Goal: Navigation & Orientation: Find specific page/section

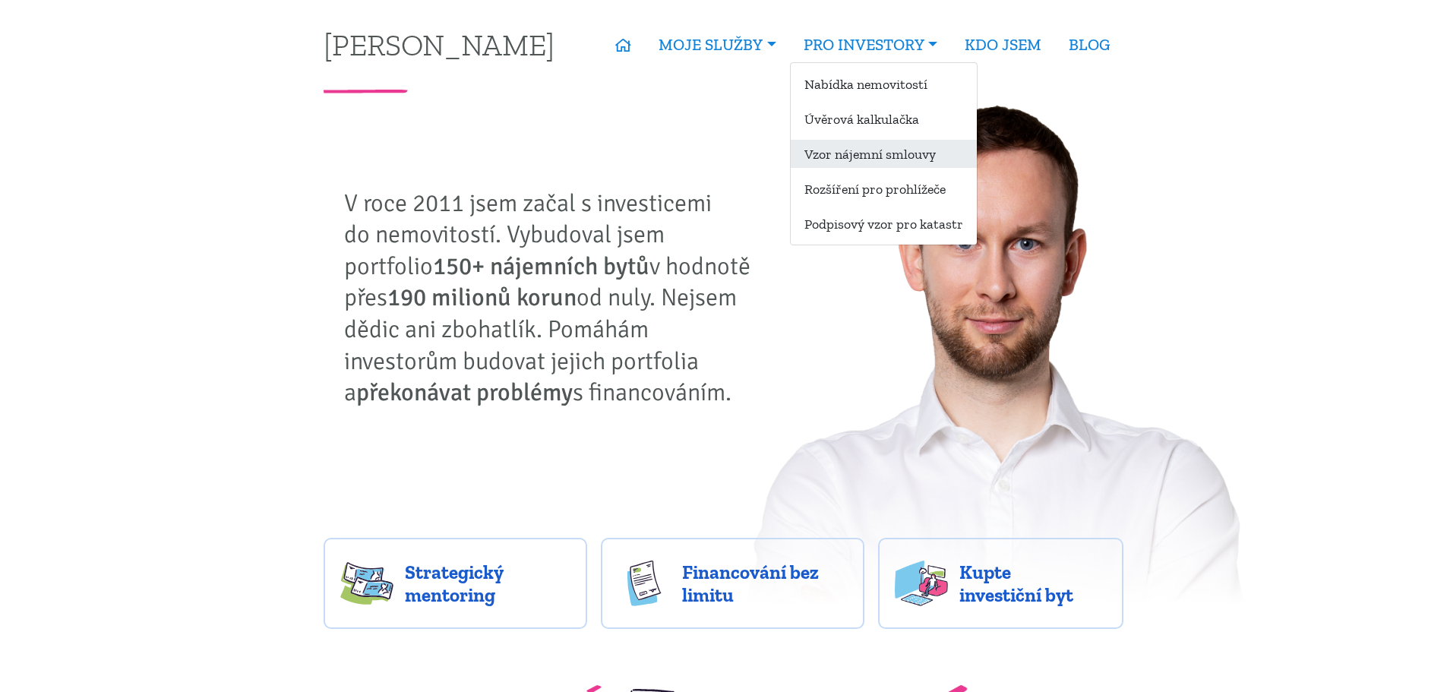
click at [866, 153] on link "Vzor nájemní smlouvy" at bounding box center [884, 154] width 186 height 28
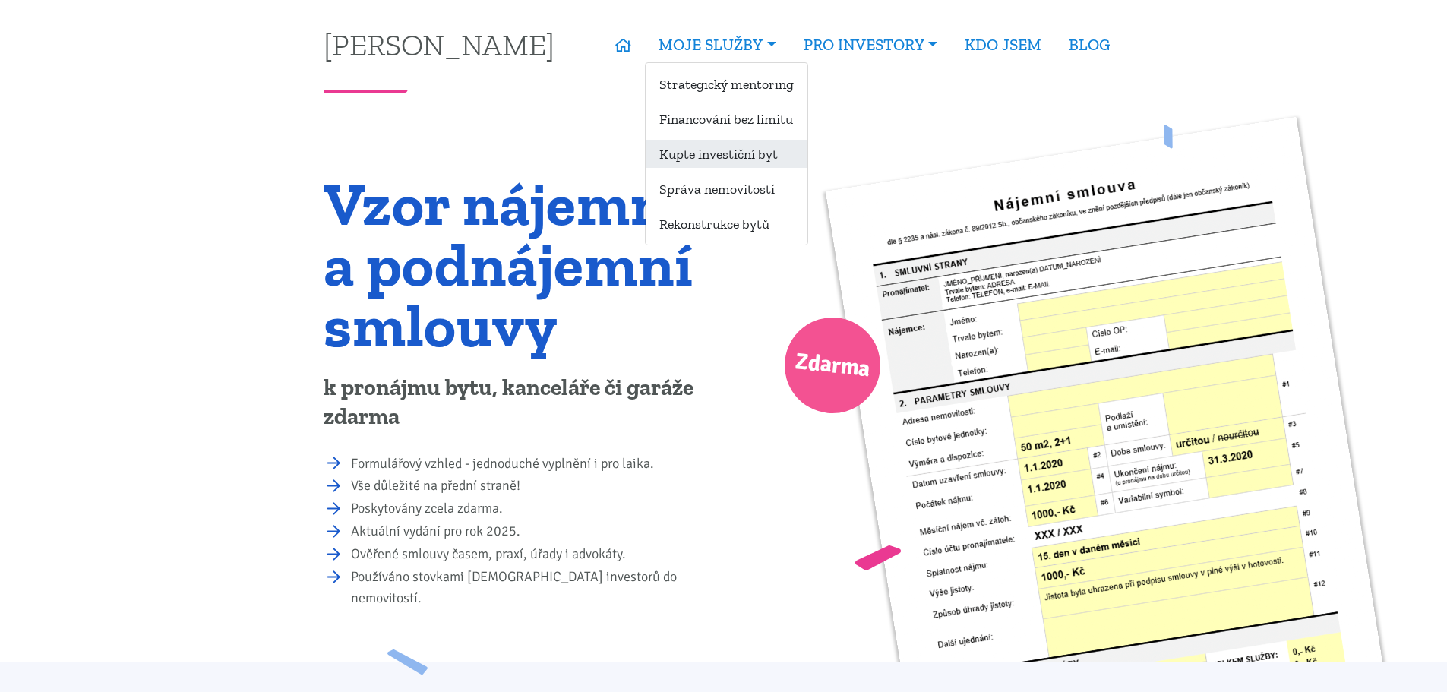
click at [721, 154] on link "Kupte investiční byt" at bounding box center [727, 154] width 162 height 28
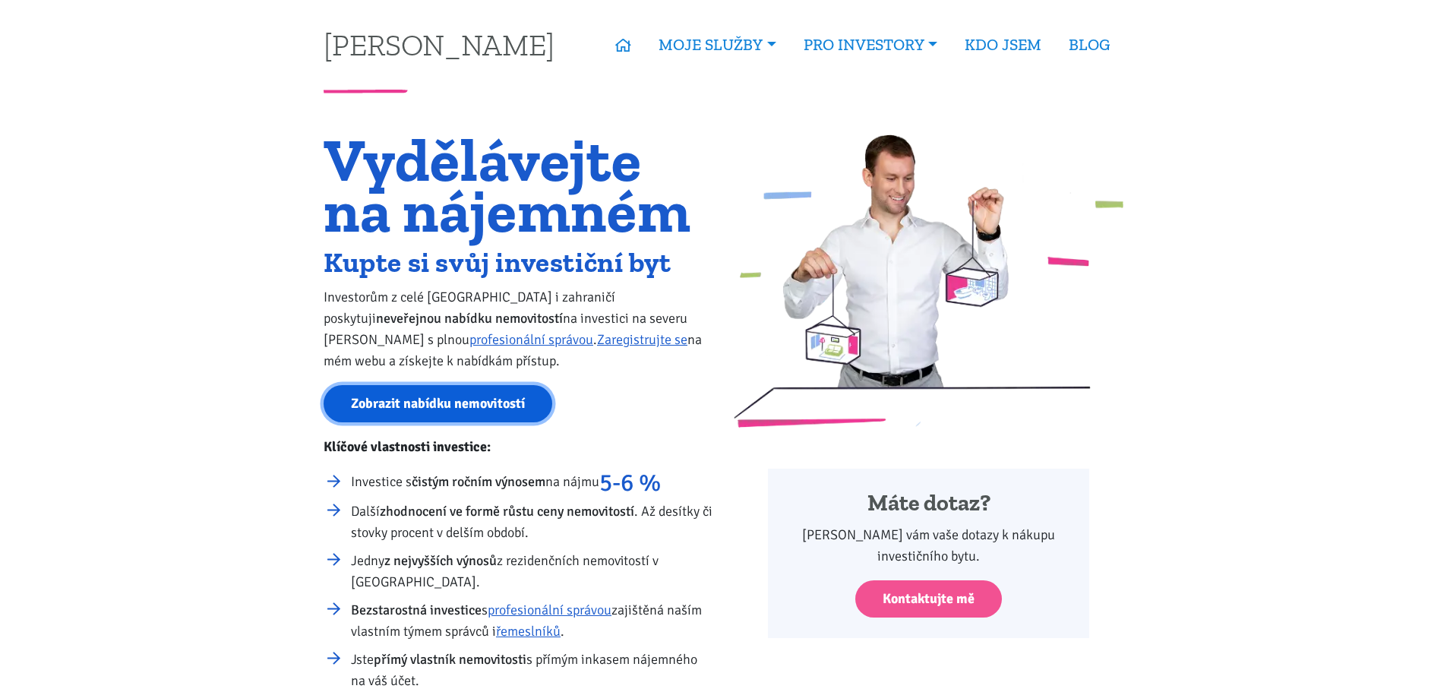
click at [457, 403] on link "Zobrazit nabídku nemovitostí" at bounding box center [438, 403] width 229 height 37
